Goal: Find specific page/section: Find specific page/section

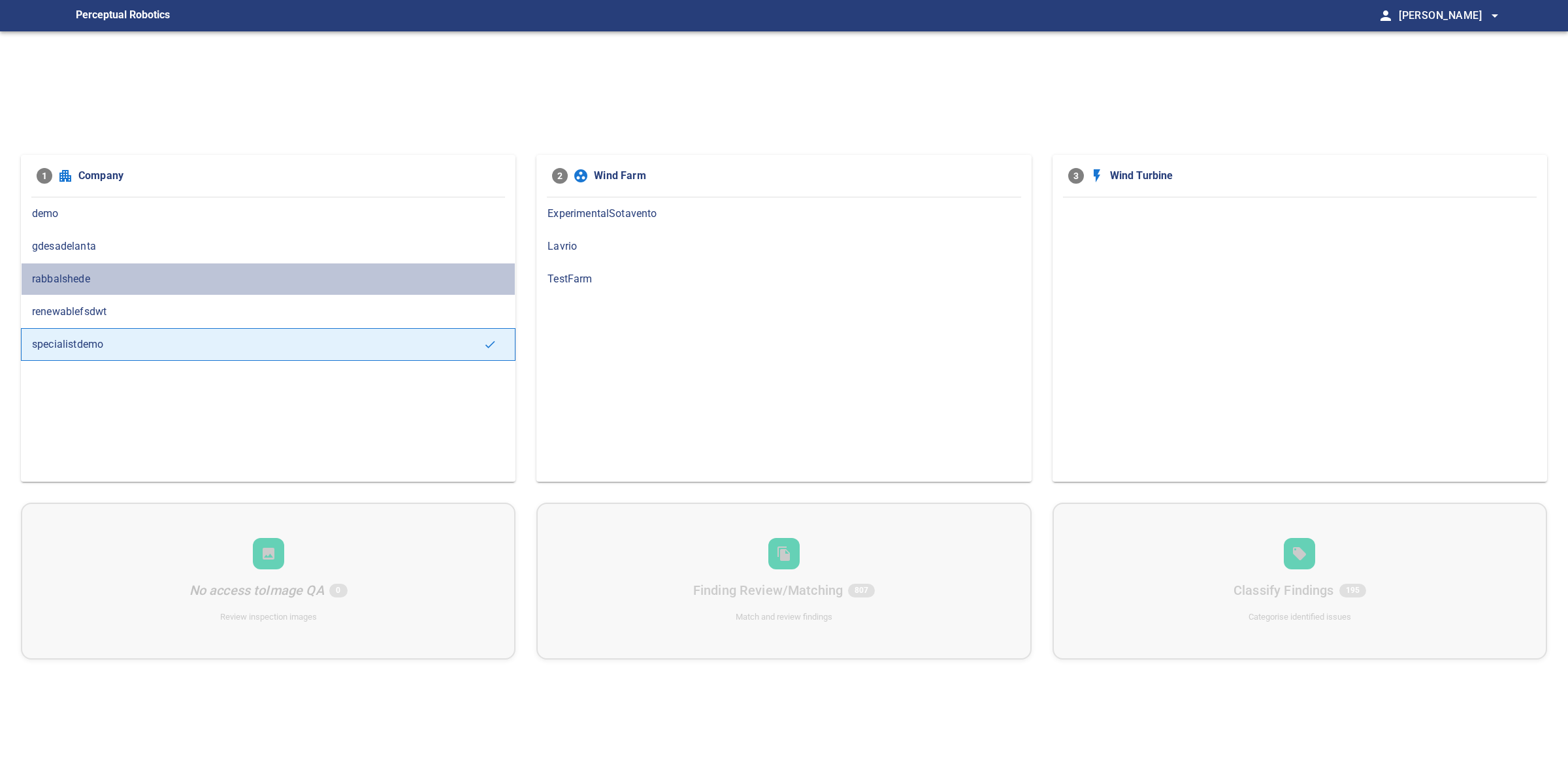
click at [107, 272] on span "rabbalshede" at bounding box center [267, 279] width 473 height 16
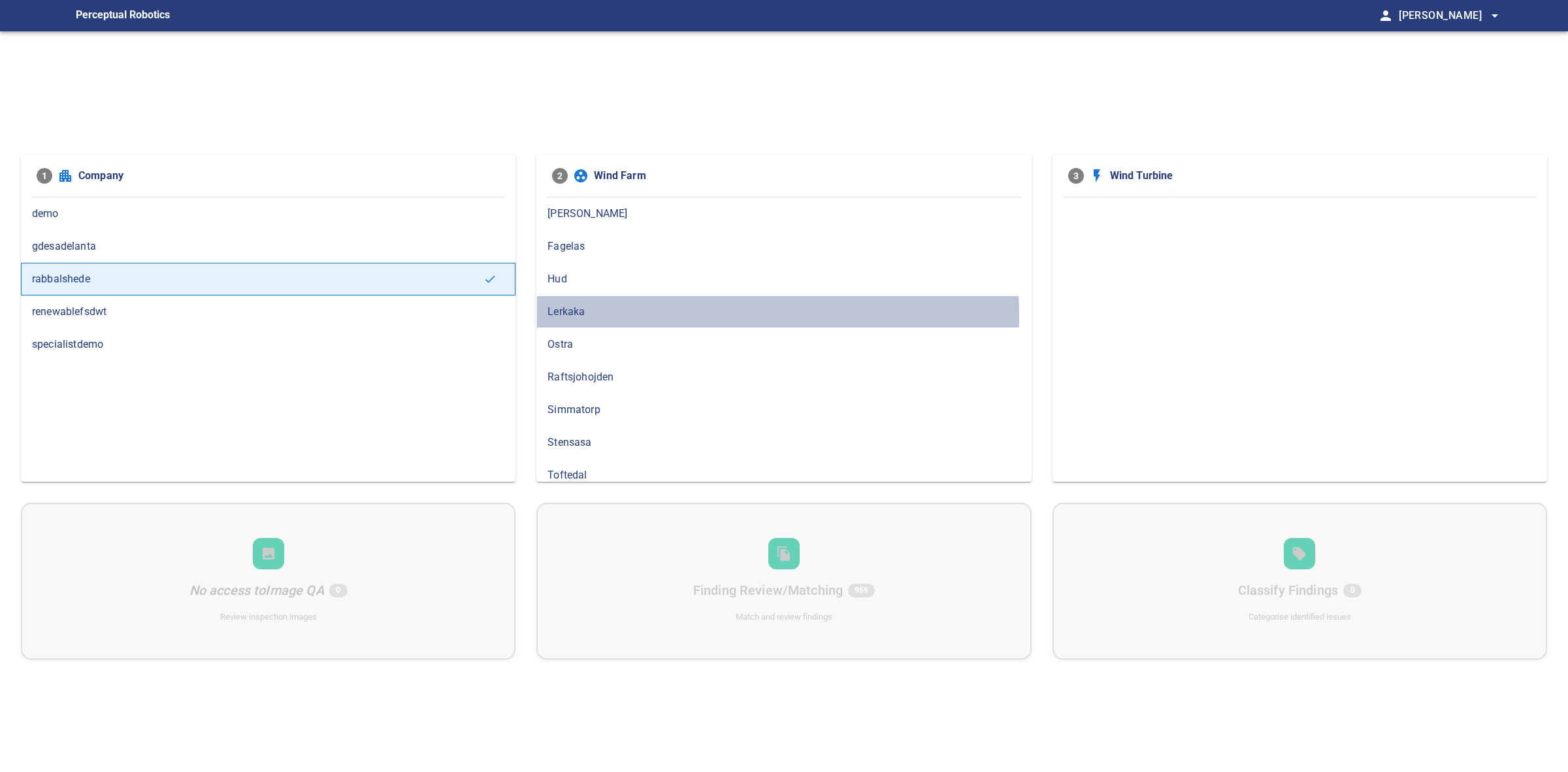
click at [625, 318] on span "Lerkaka" at bounding box center [784, 312] width 473 height 16
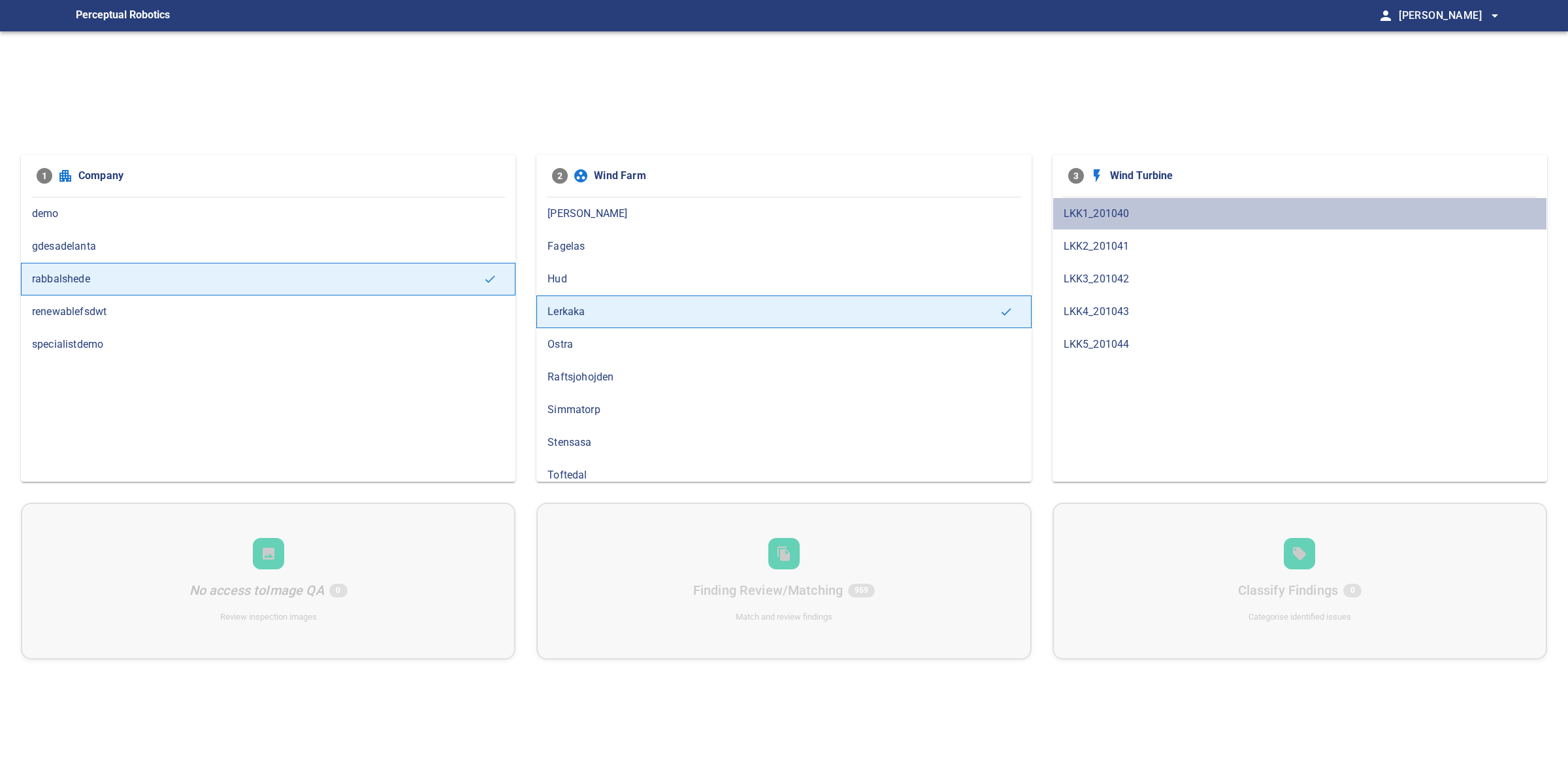
click at [1097, 212] on span "LKK1_201040" at bounding box center [1300, 214] width 473 height 16
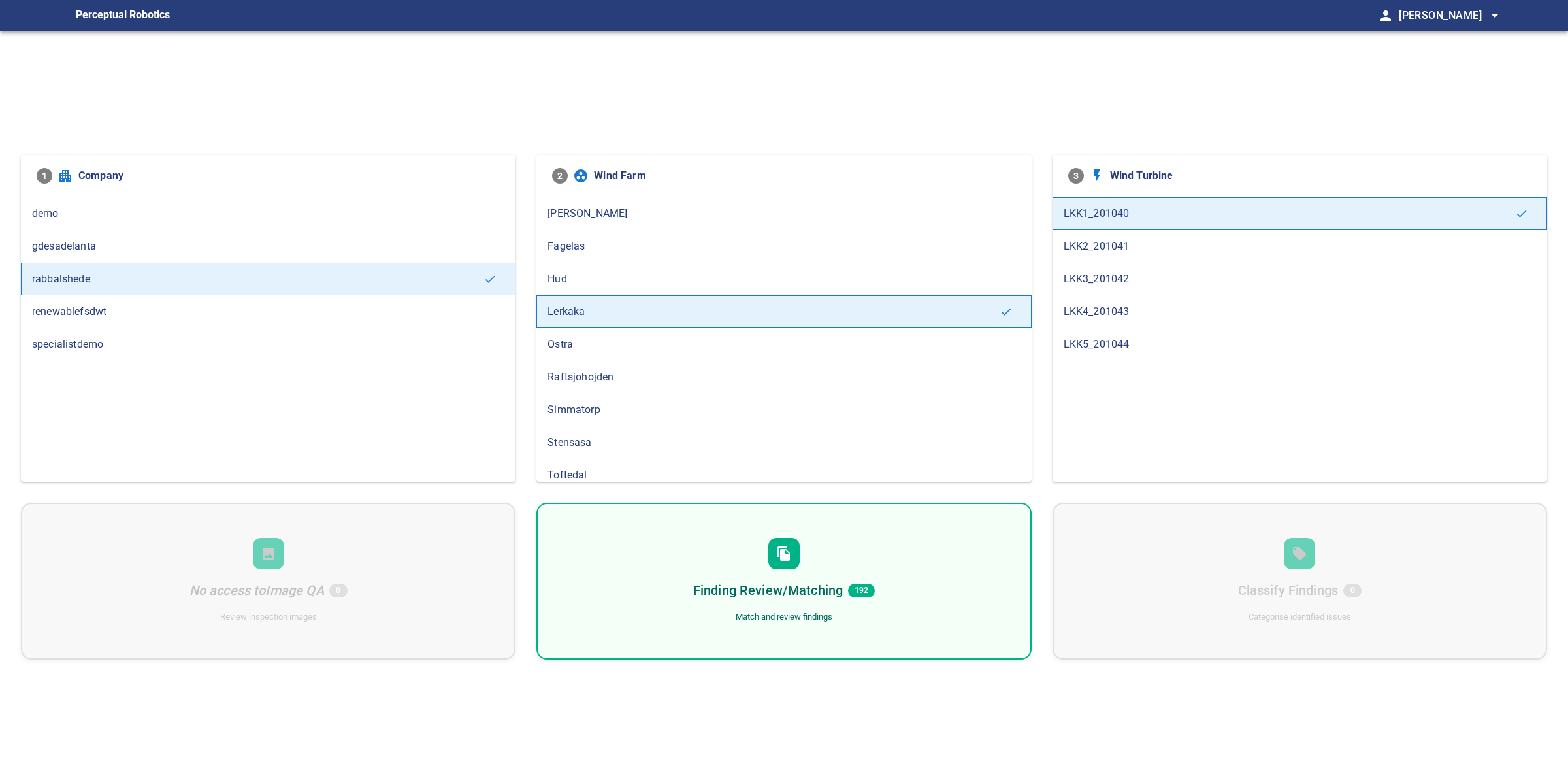
click at [858, 521] on div "Finding Review/Matching 192 Match and review findings" at bounding box center [784, 580] width 494 height 157
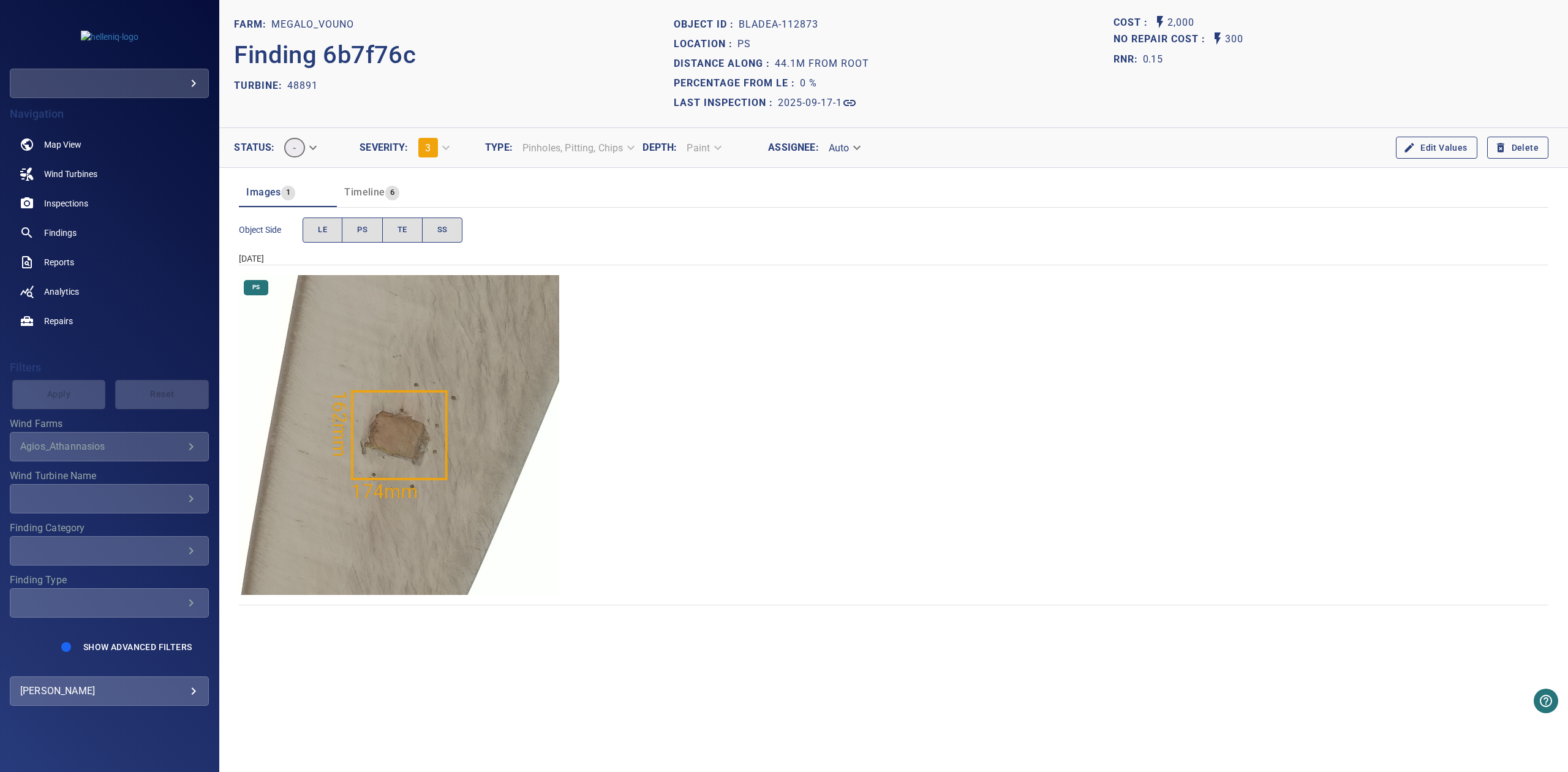
click at [475, 432] on img "Megalo_Vouno/48891/2025-09-17-1/2025-09-17-1/image80wp84.jpg" at bounding box center [399, 435] width 320 height 320
